Goal: Find specific page/section: Find specific page/section

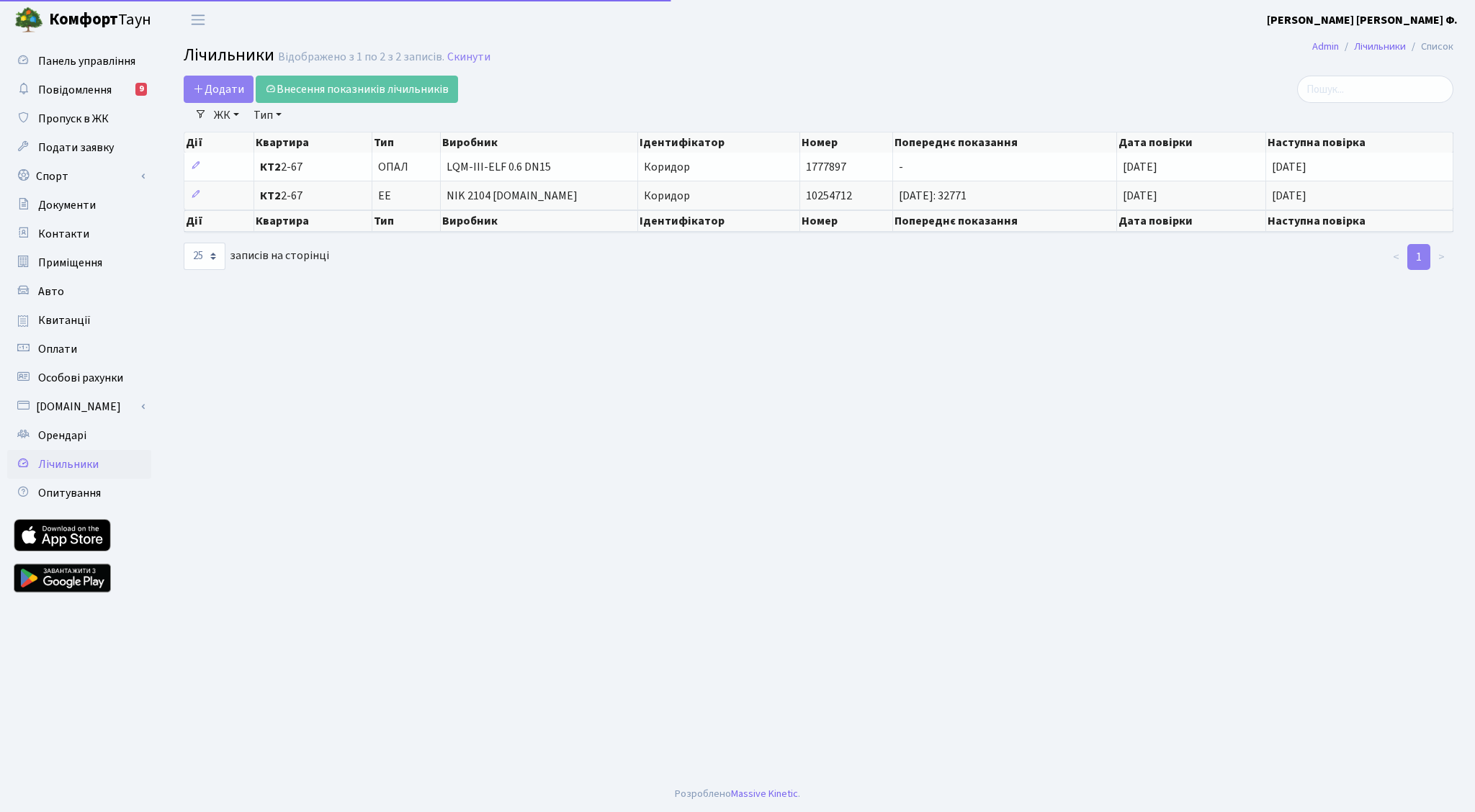
select select "25"
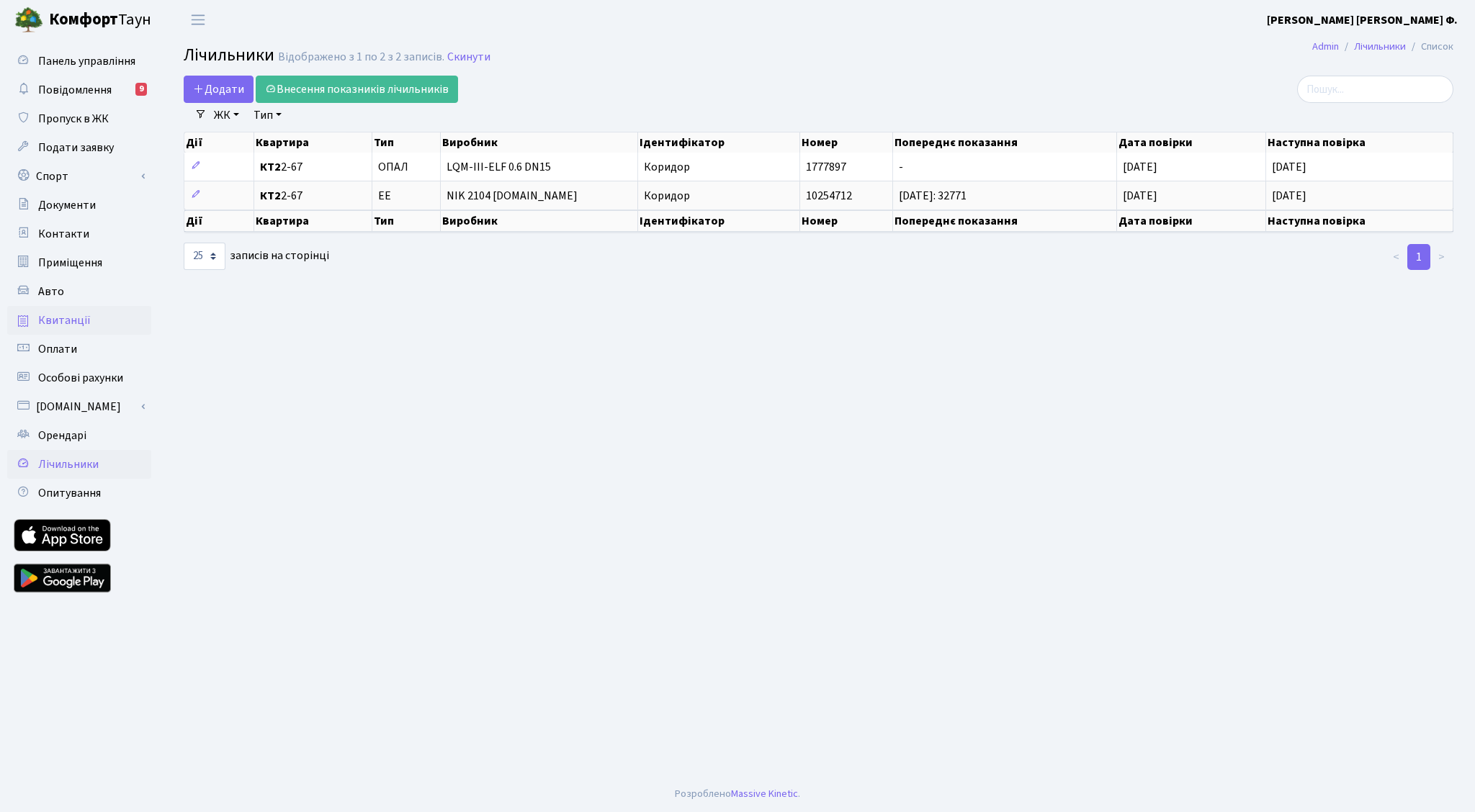
click at [76, 322] on span "Квитанції" at bounding box center [64, 320] width 53 height 16
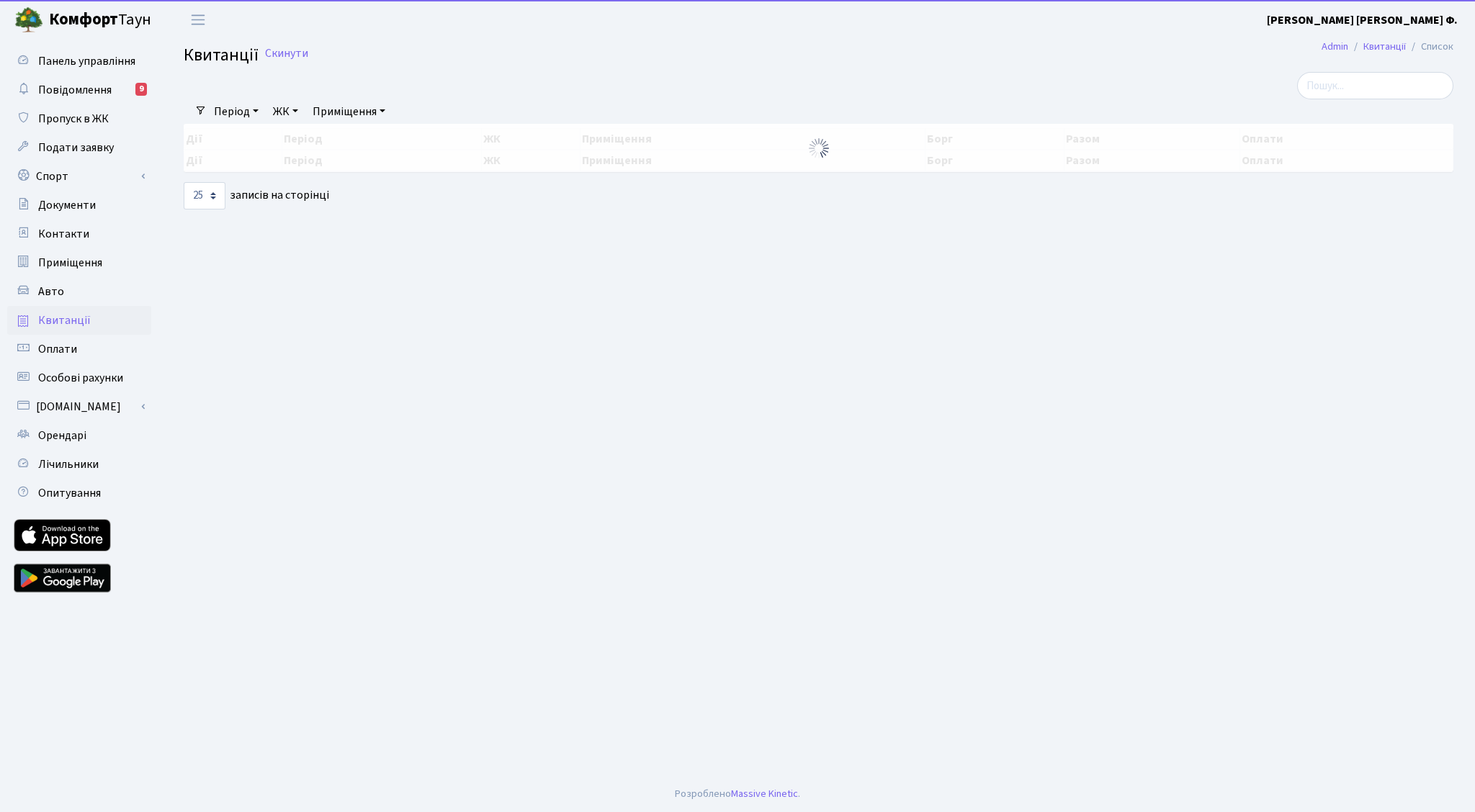
select select "25"
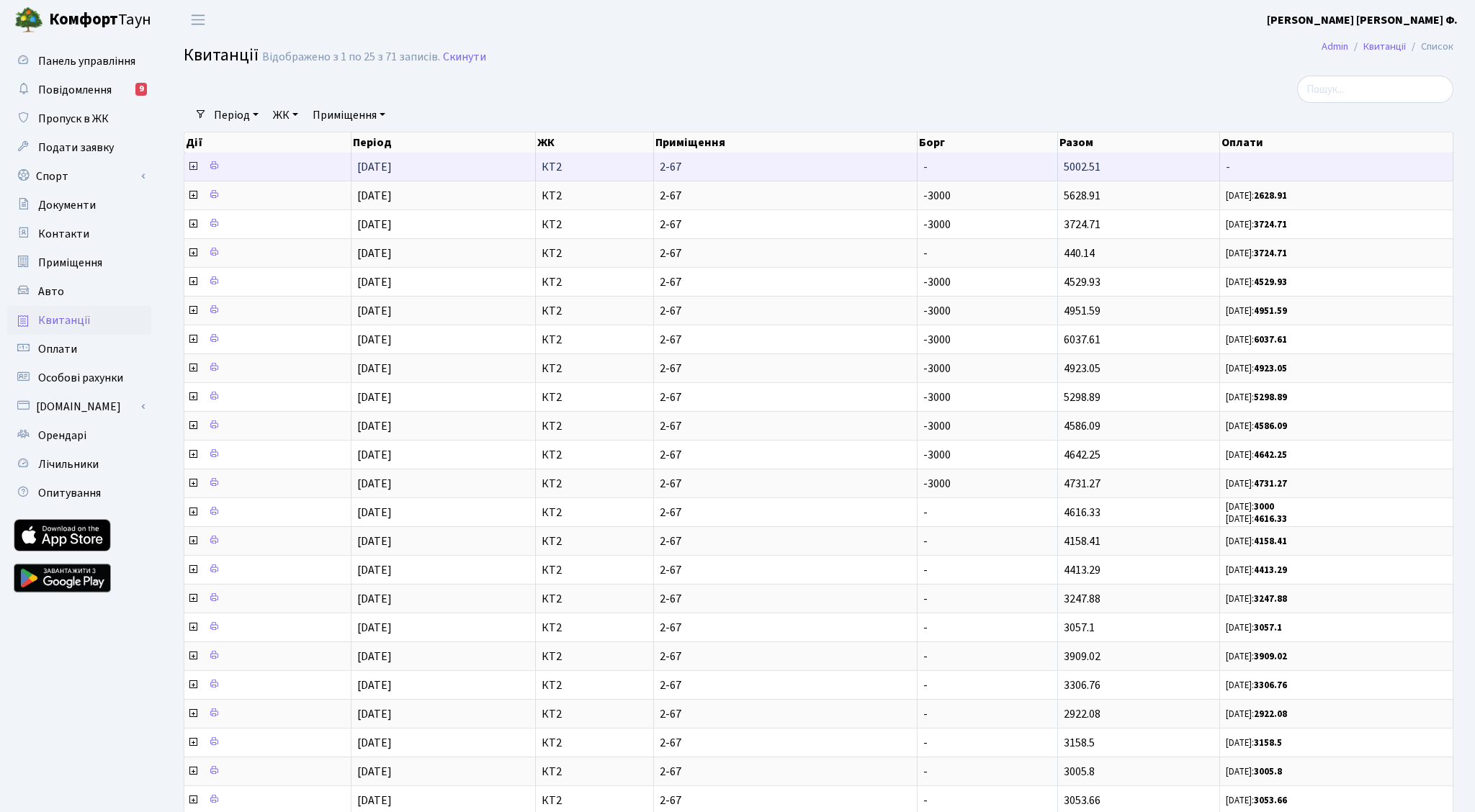
click at [193, 165] on icon at bounding box center [193, 166] width 11 height 11
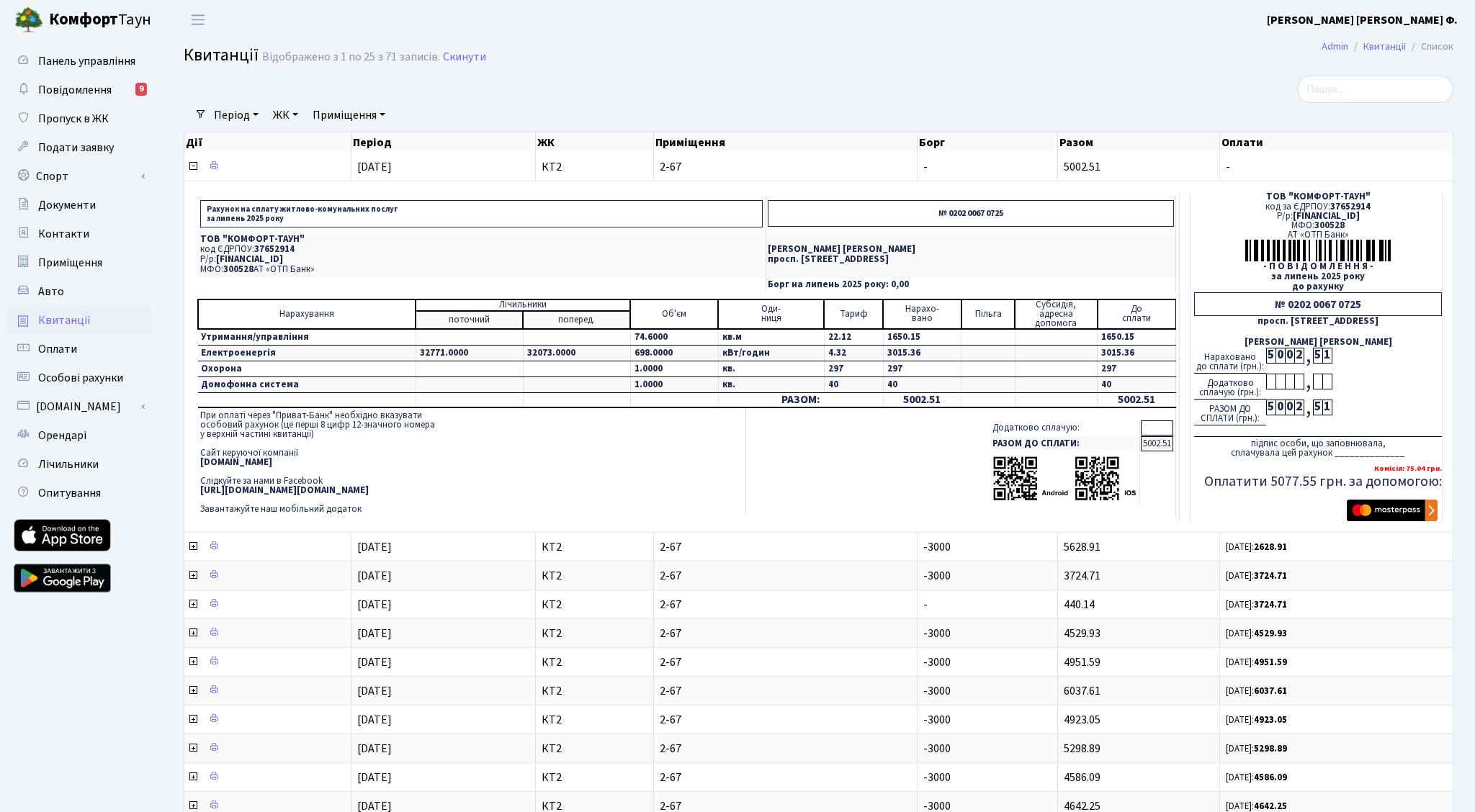
click at [626, 465] on td "При оплаті через "Приват-Банк" необхідно вказувати особовий рахунок (це перші 8…" at bounding box center [472, 462] width 549 height 109
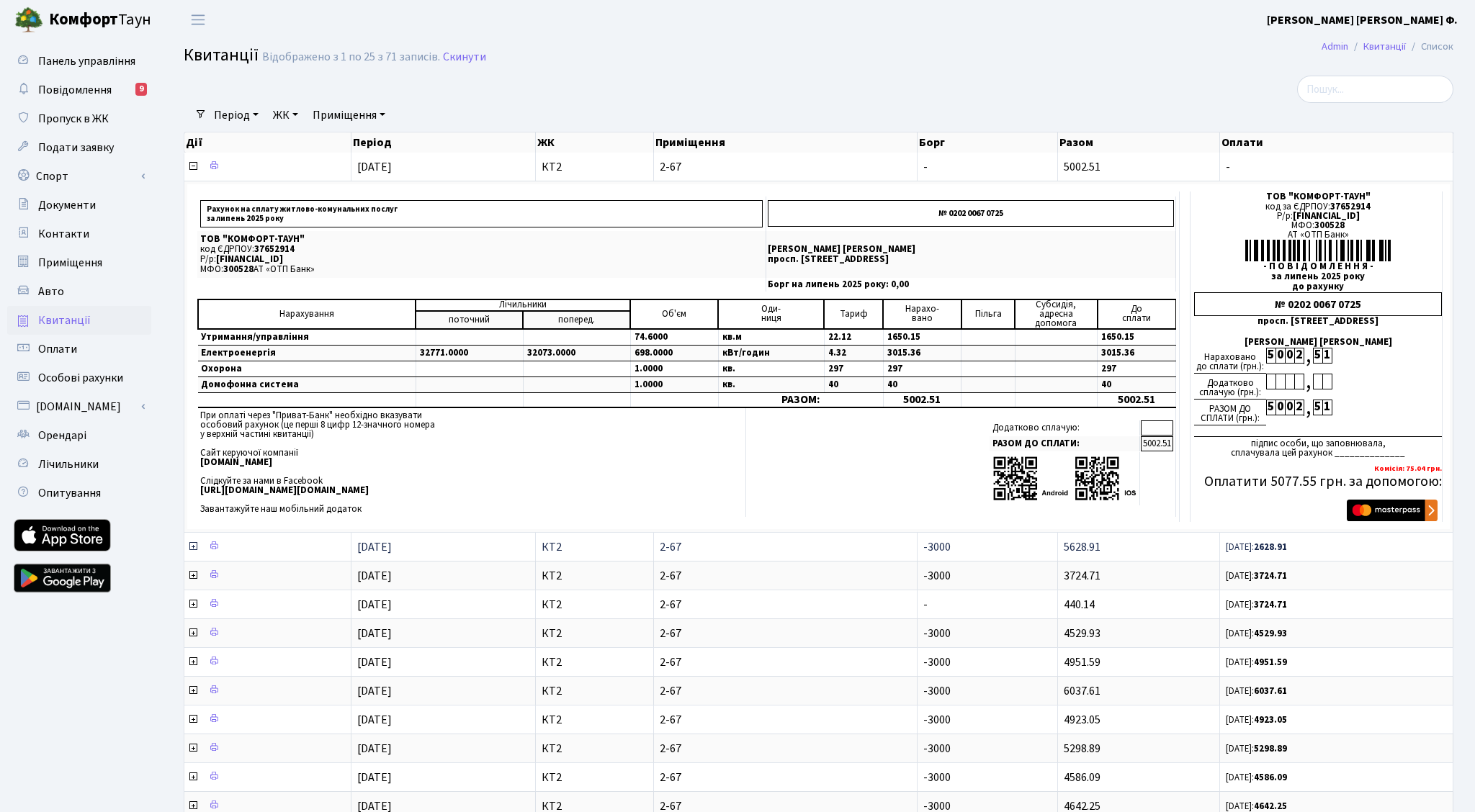
click at [194, 550] on icon at bounding box center [193, 546] width 11 height 11
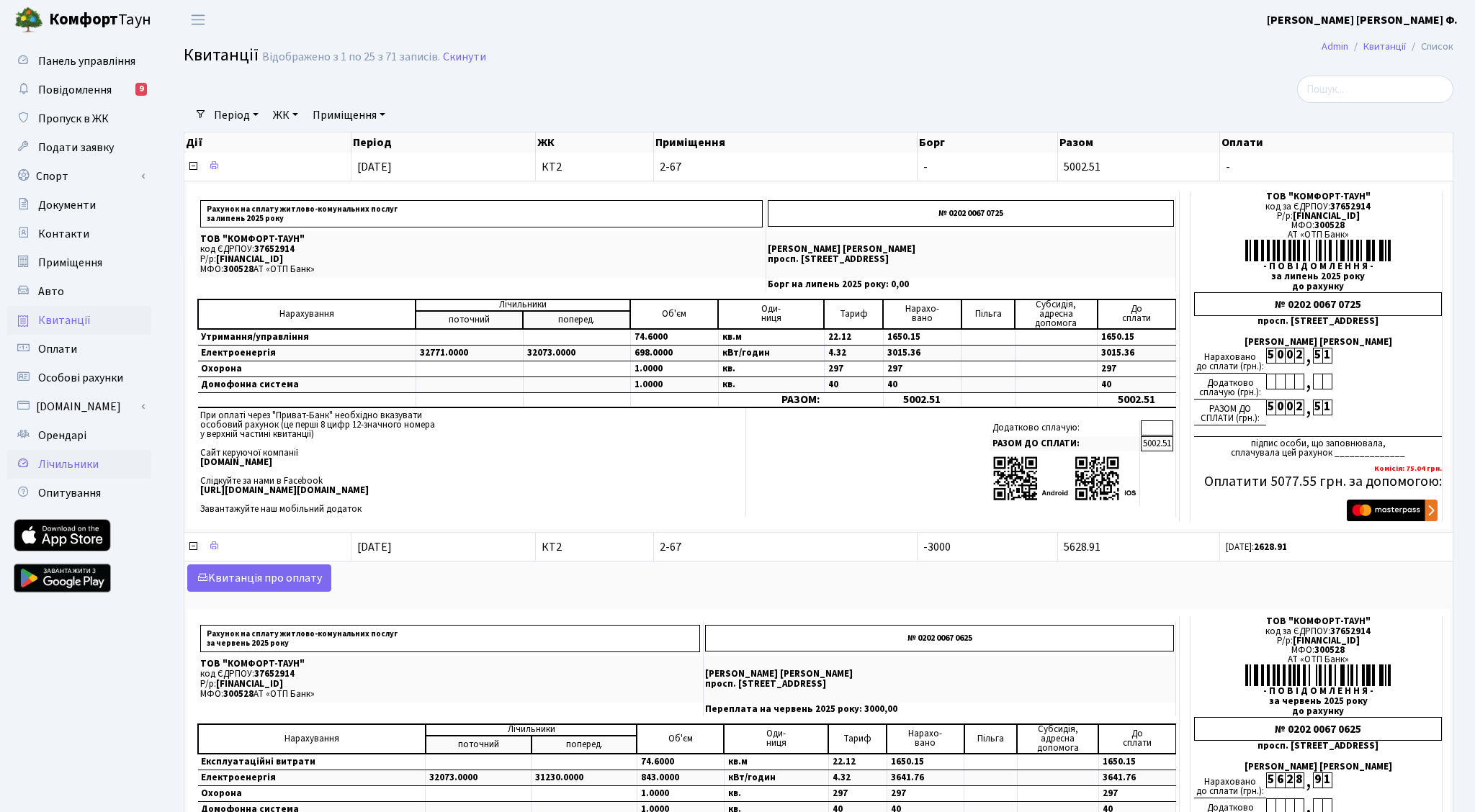
click at [71, 463] on span "Лічильники" at bounding box center [68, 464] width 60 height 16
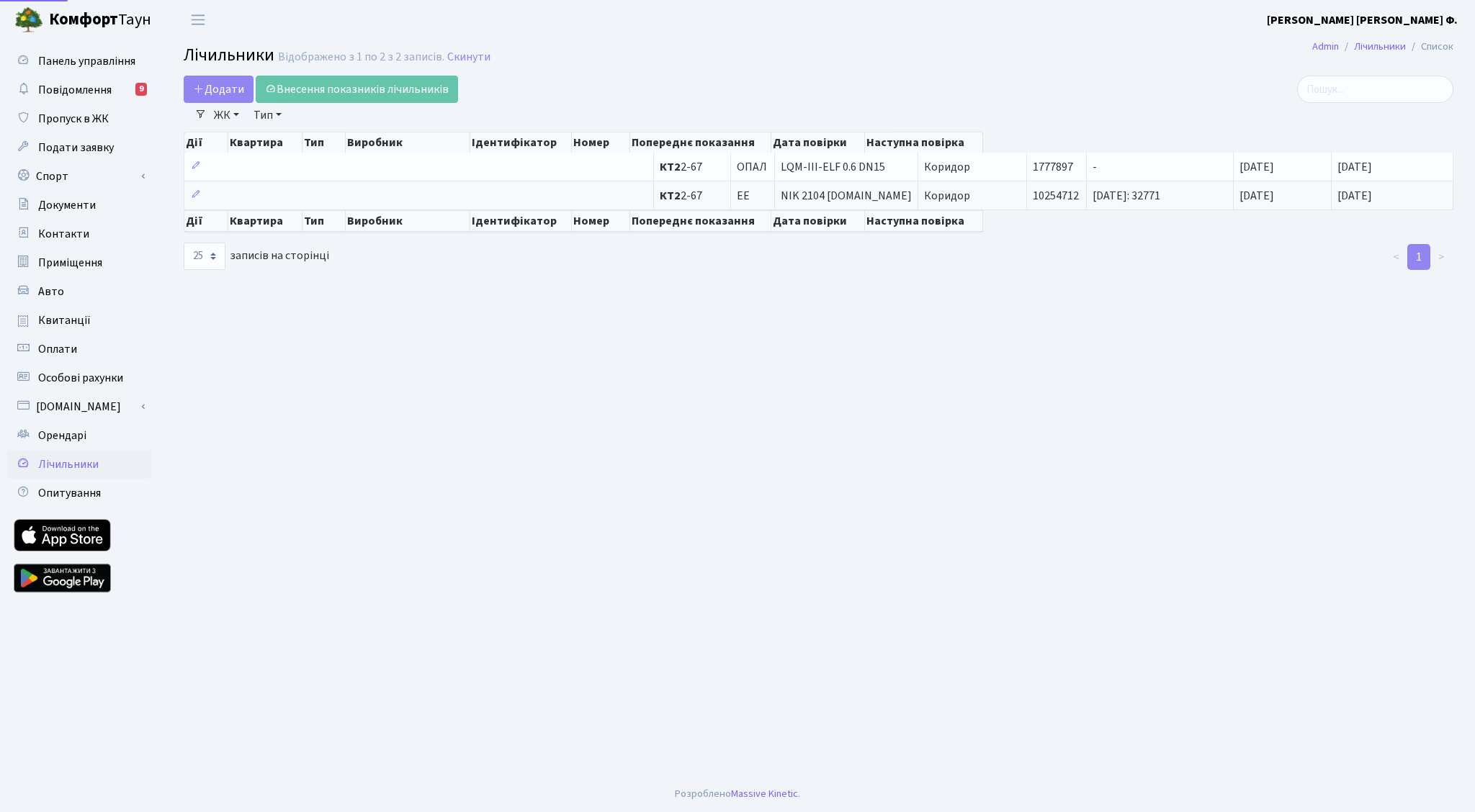
select select "25"
click at [915, 261] on div at bounding box center [818, 257] width 430 height 29
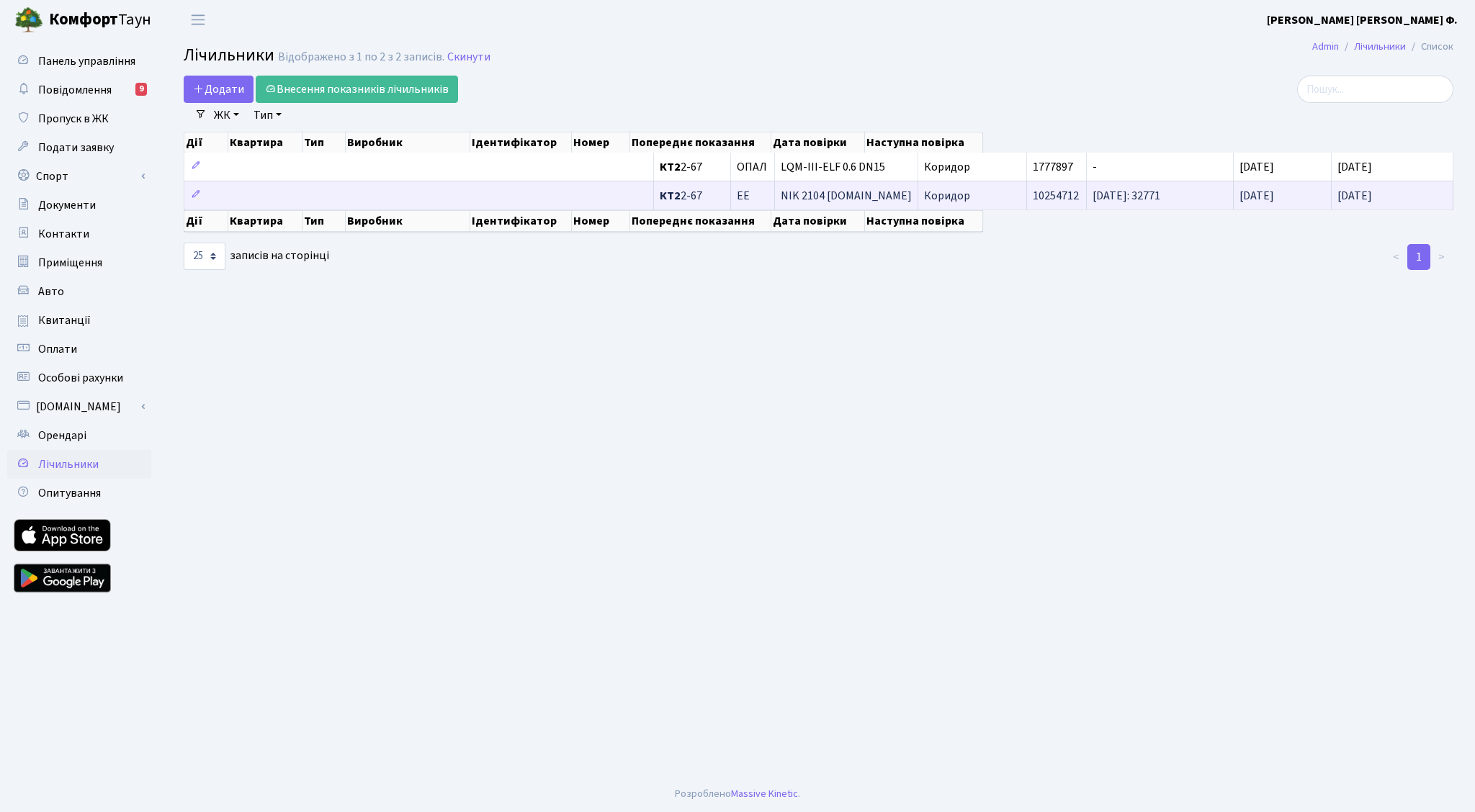
click at [245, 192] on td at bounding box center [419, 195] width 469 height 29
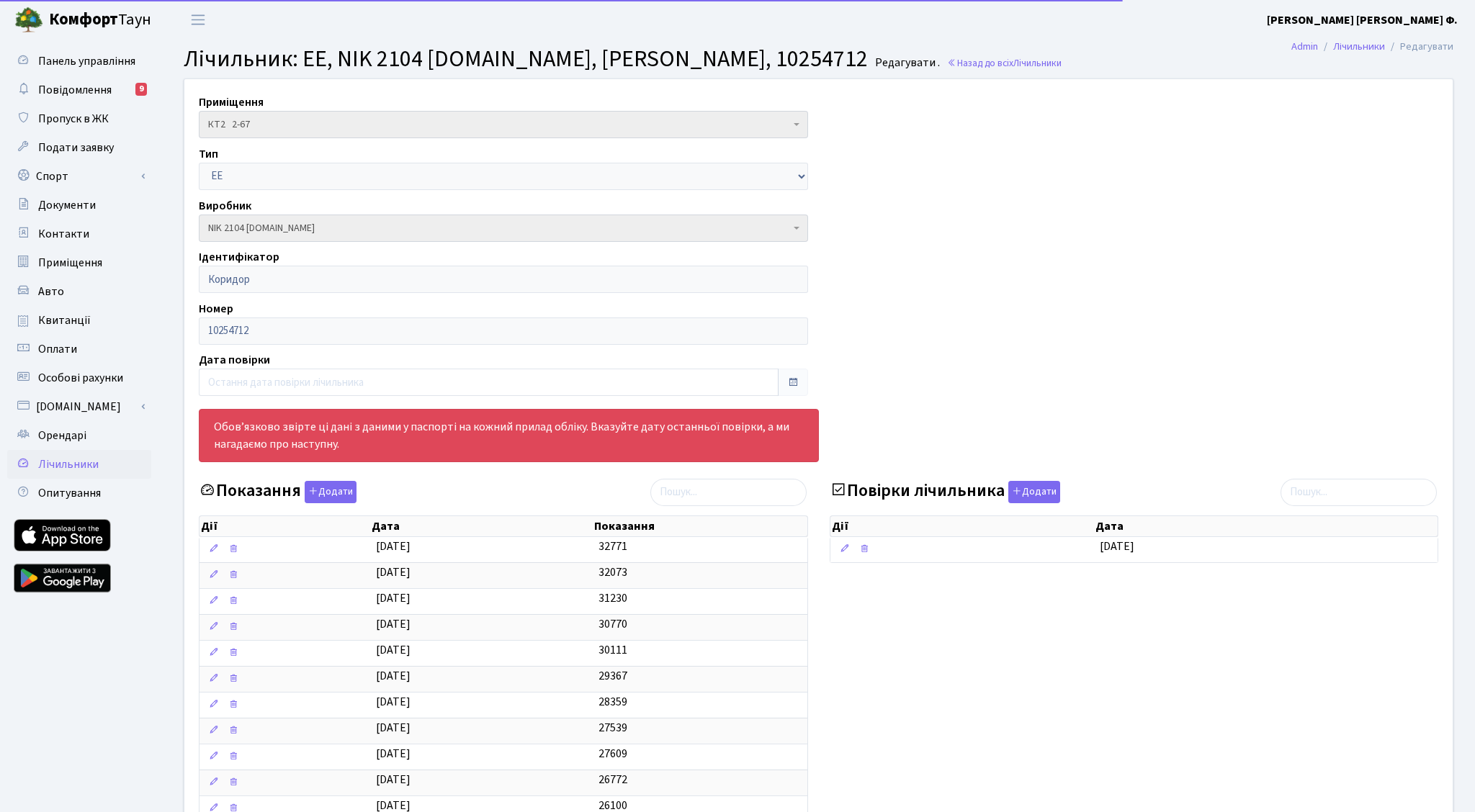
select select "25"
